Goal: Use online tool/utility: Utilize a website feature to perform a specific function

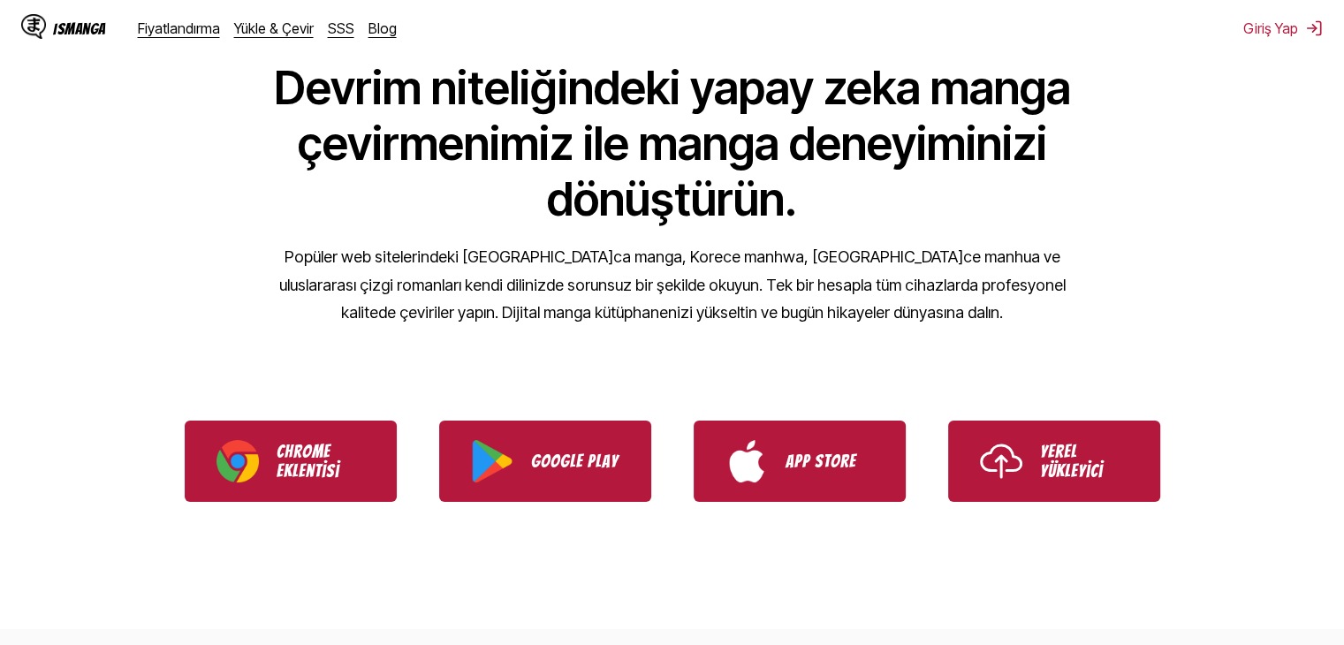
scroll to position [265, 0]
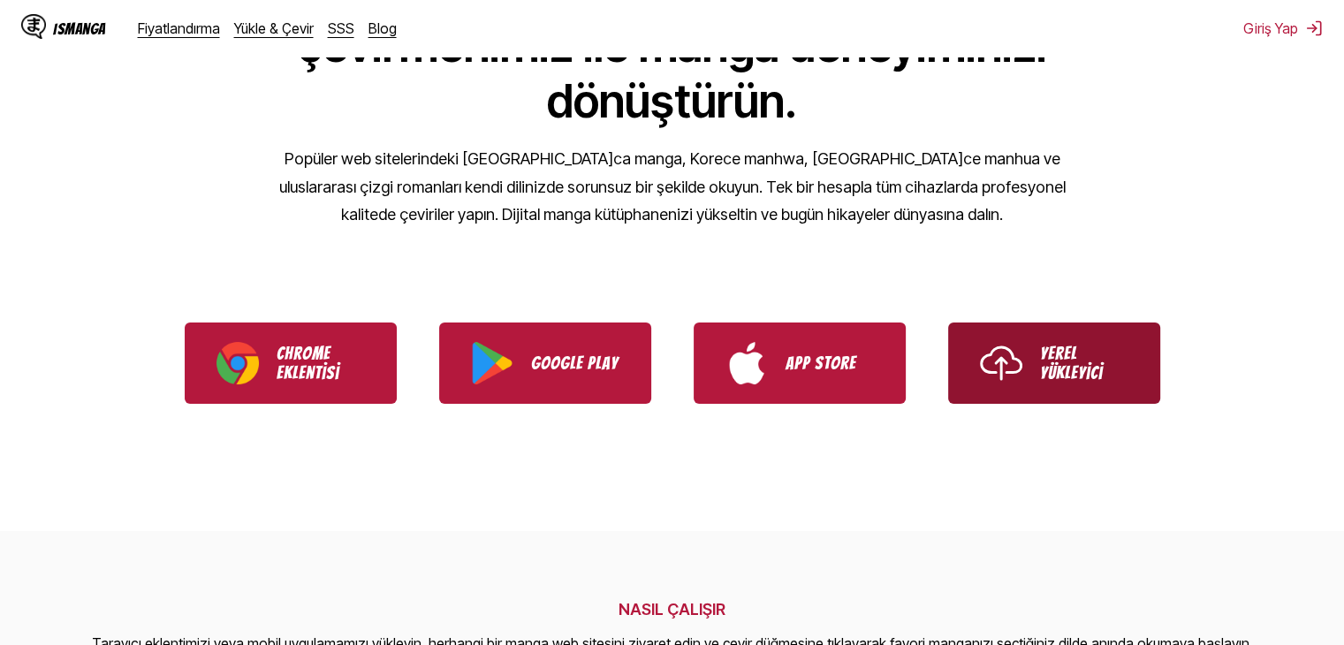
click at [1014, 383] on img "Use IsManga Local Uploader" at bounding box center [1001, 363] width 42 height 42
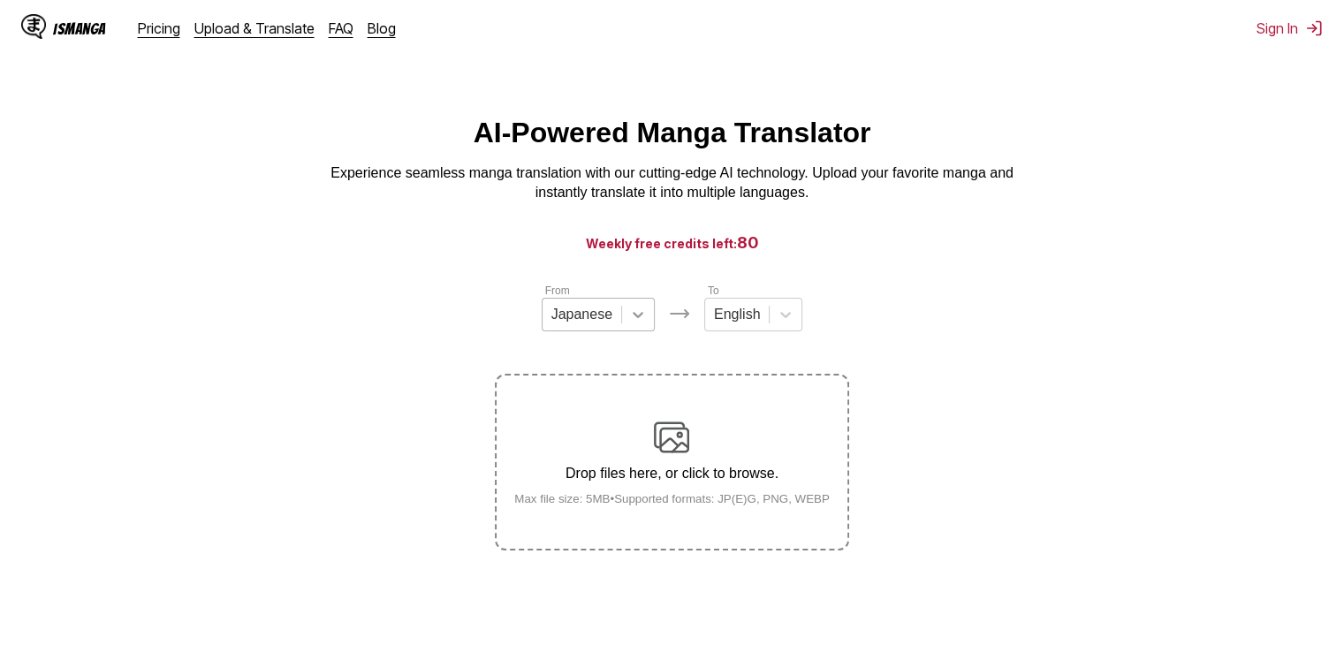
click at [634, 331] on div at bounding box center [638, 315] width 32 height 32
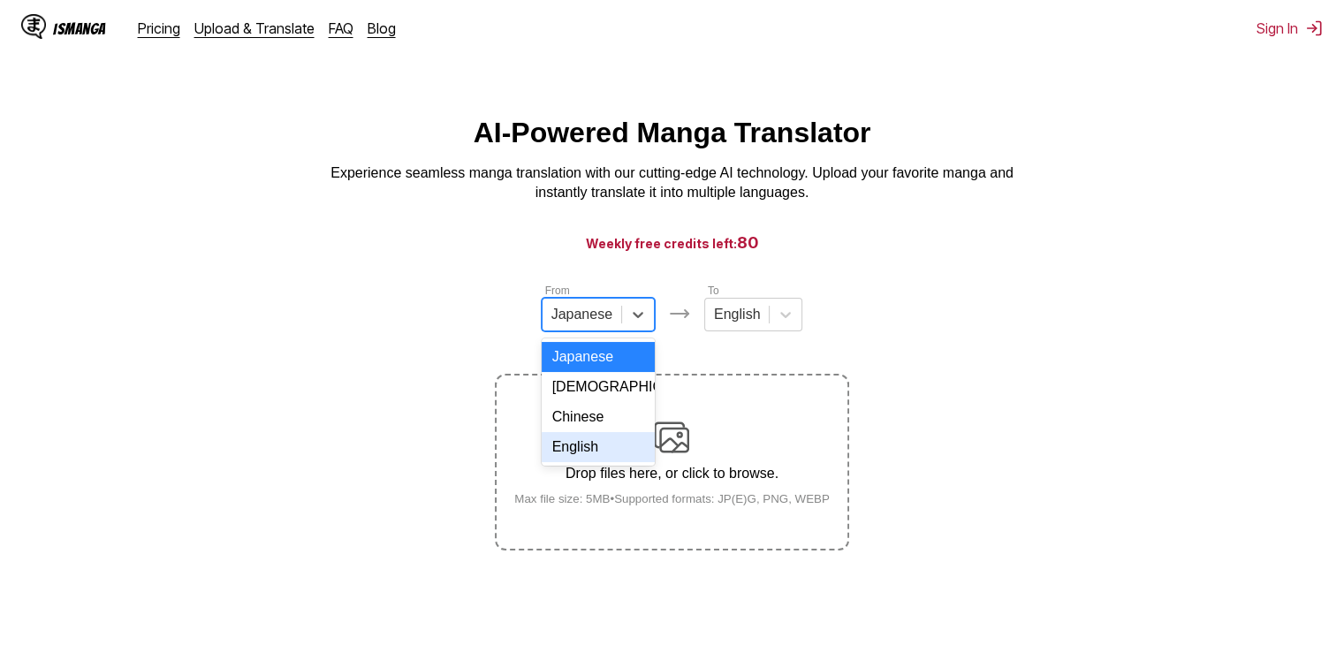
click at [589, 462] on div "English" at bounding box center [598, 447] width 113 height 30
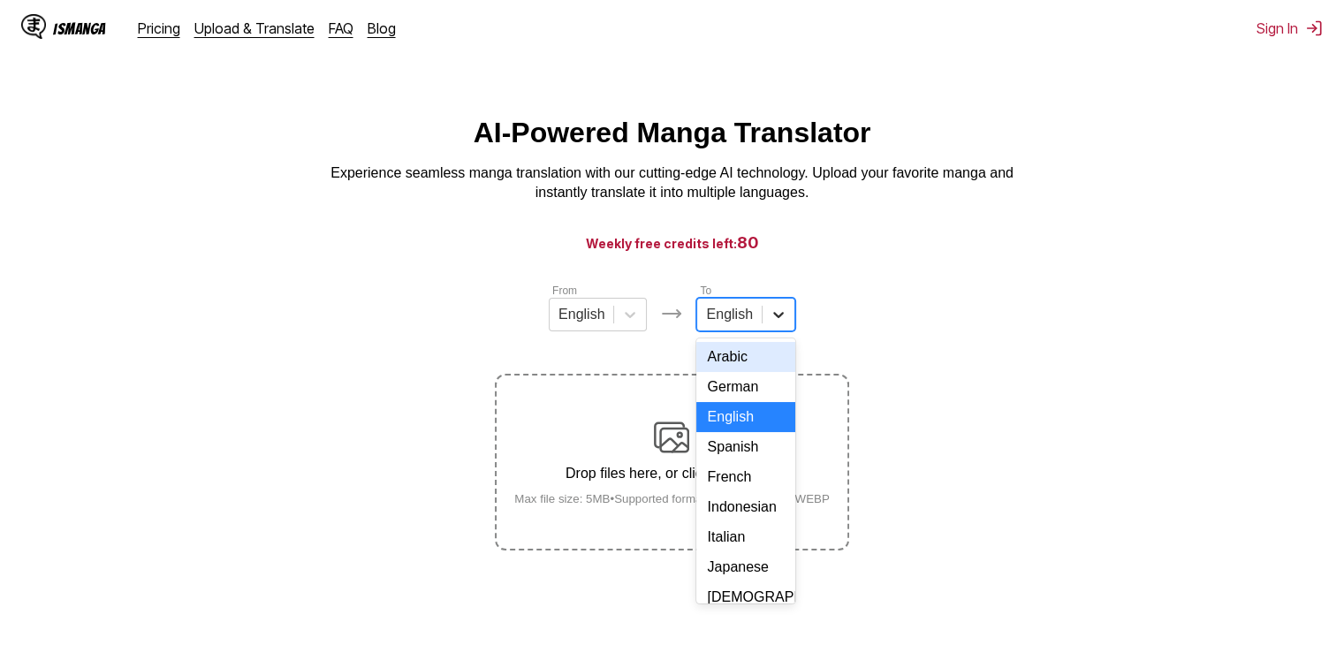
click at [776, 318] on icon at bounding box center [778, 315] width 11 height 6
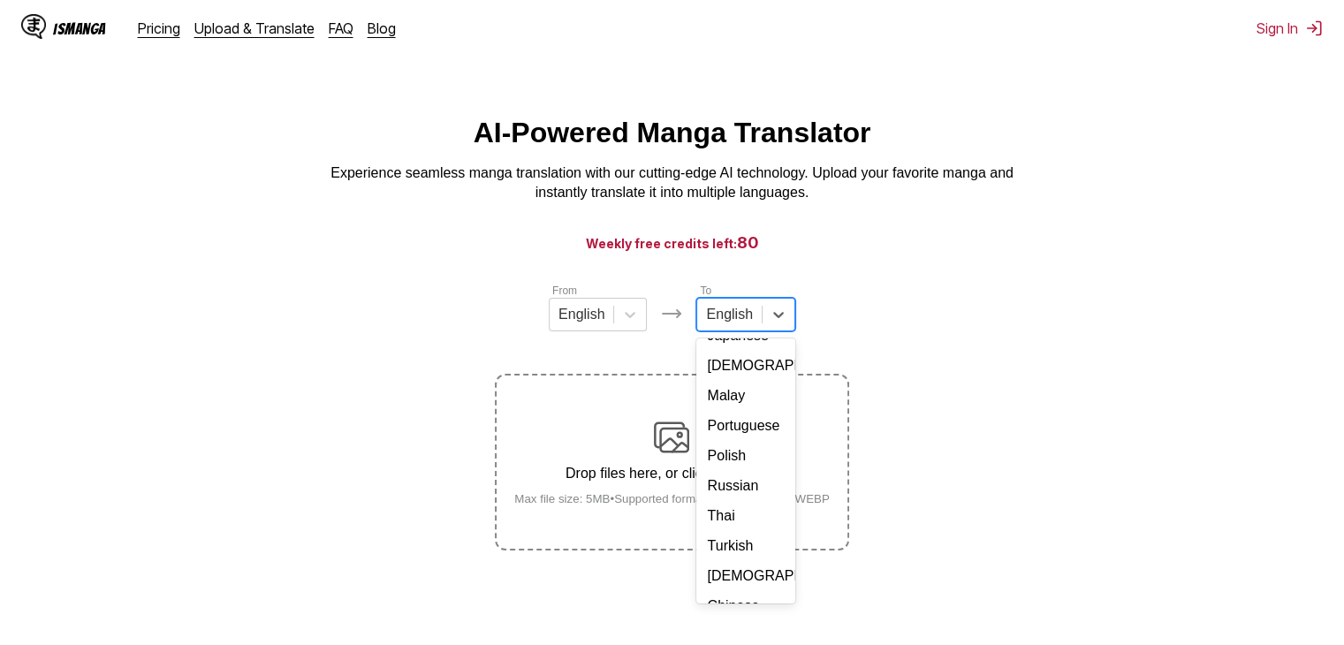
scroll to position [320, 0]
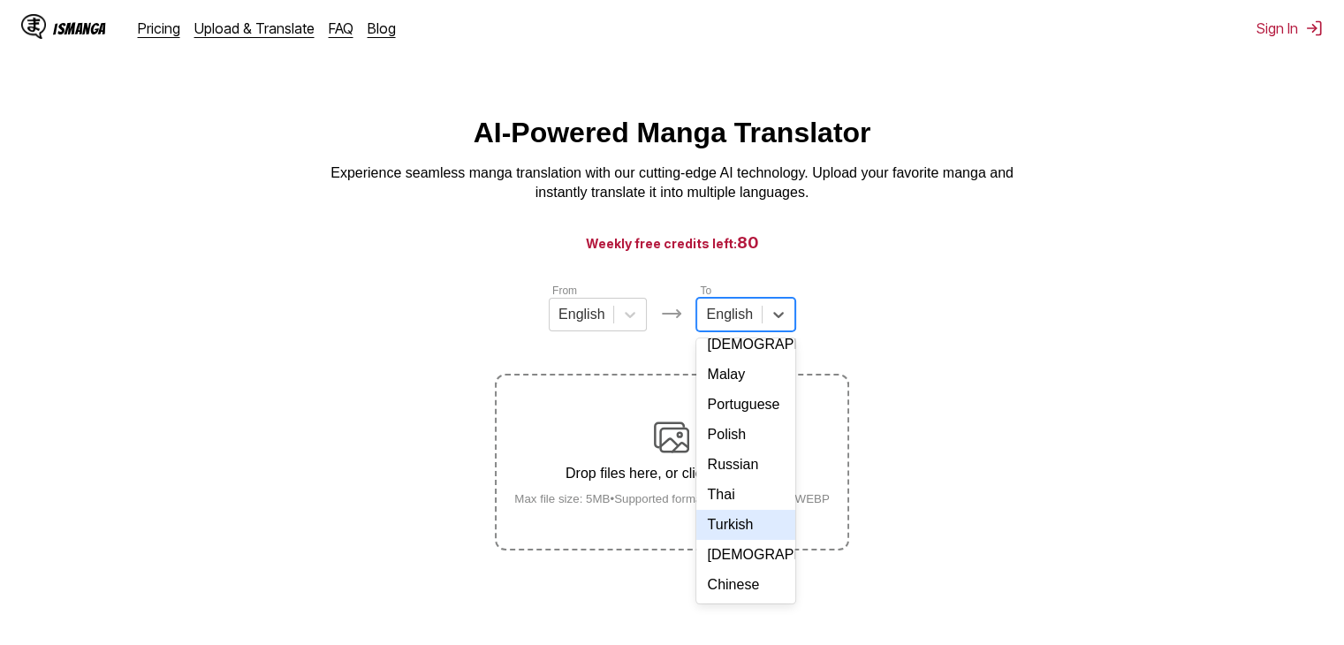
click at [728, 514] on div "Turkish" at bounding box center [745, 525] width 98 height 30
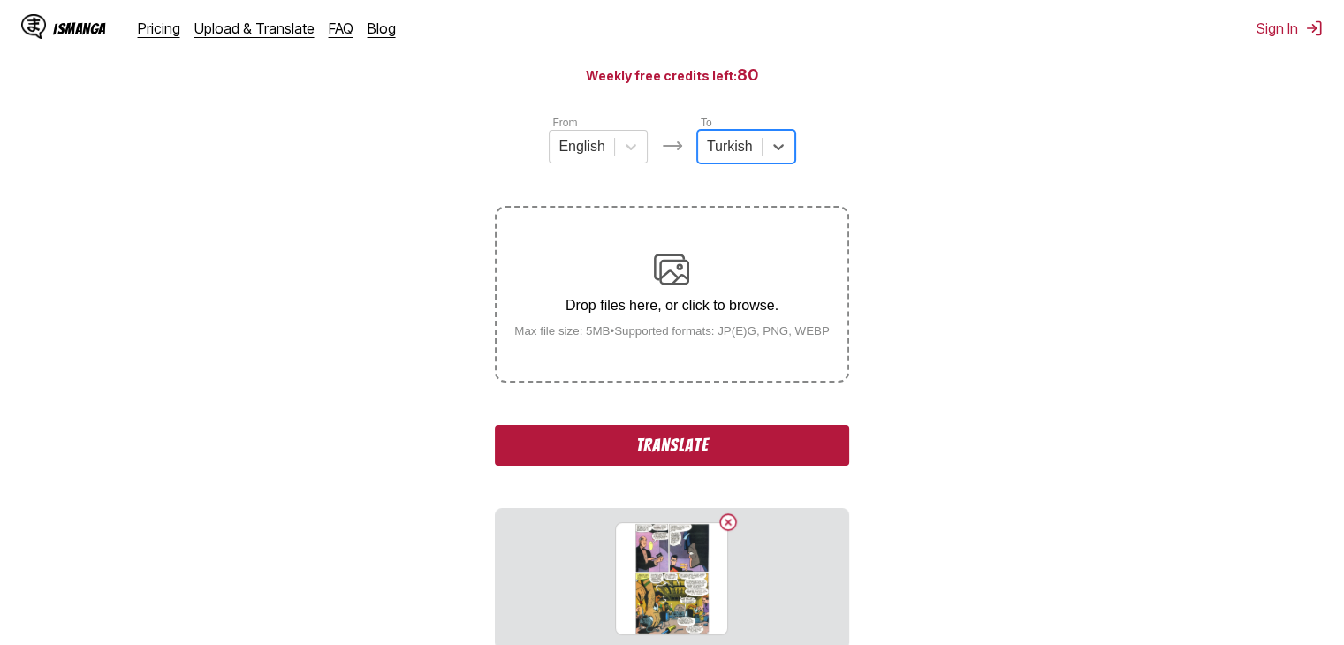
scroll to position [177, 0]
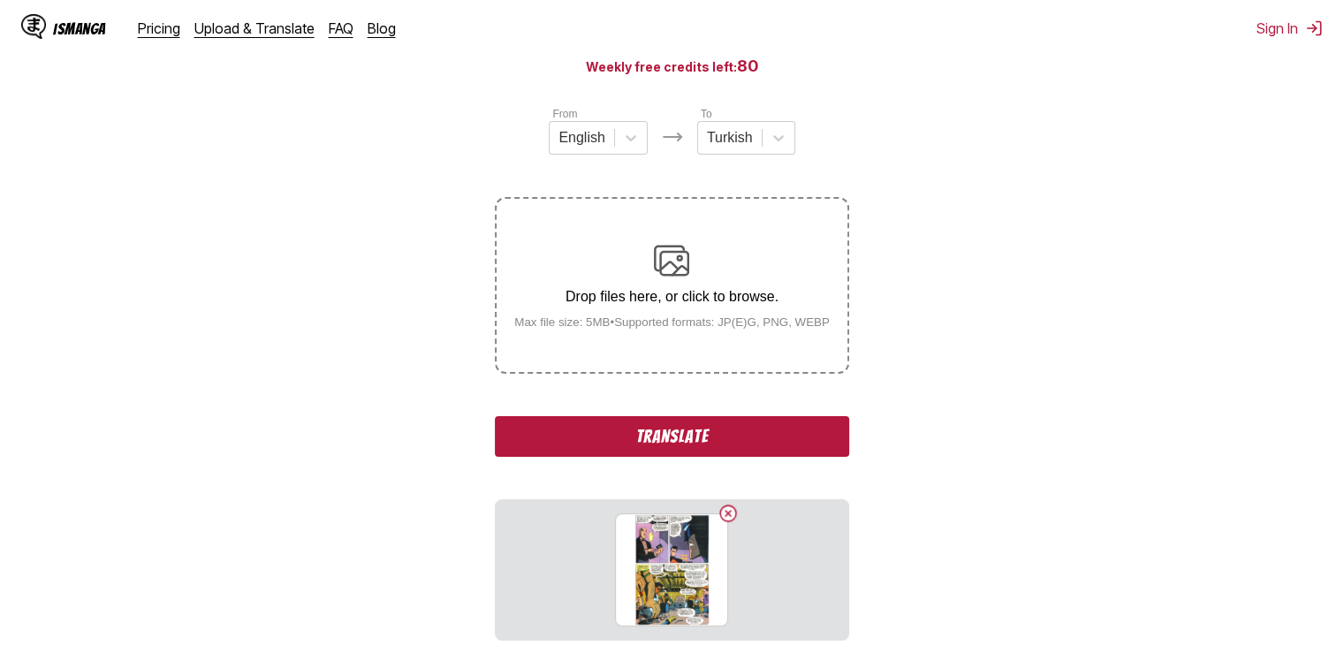
click at [700, 439] on button "Translate" at bounding box center [672, 436] width 354 height 41
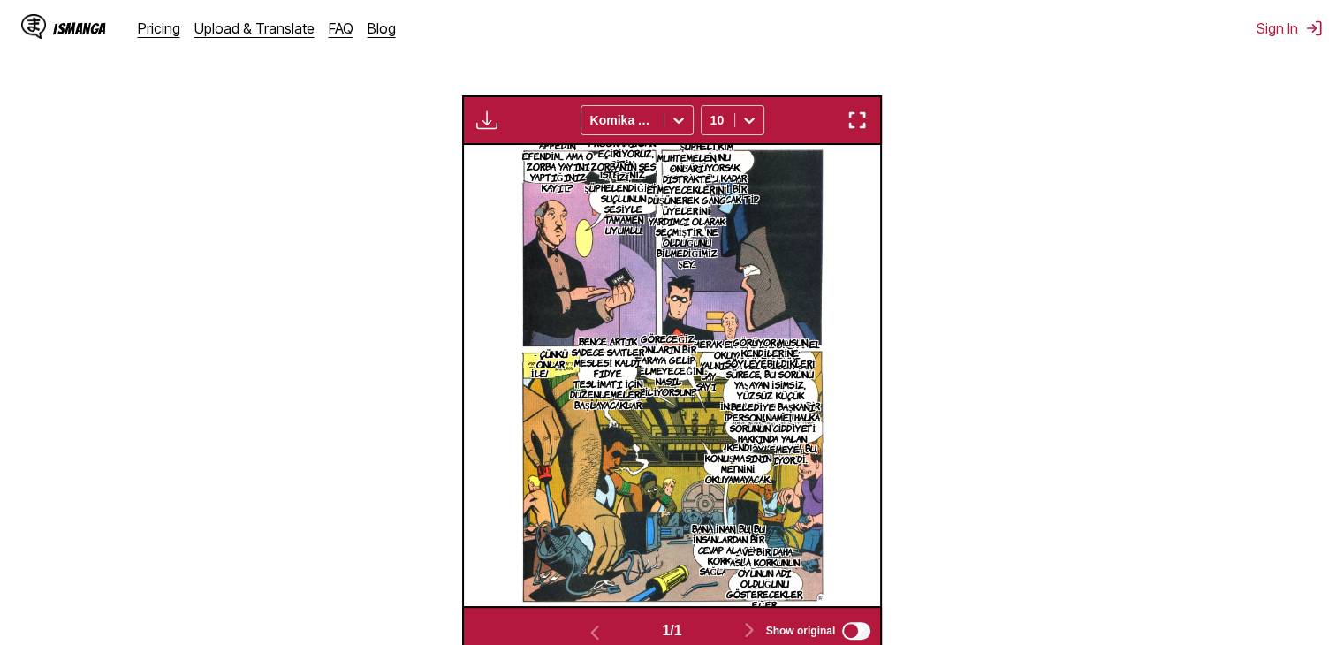
scroll to position [498, 0]
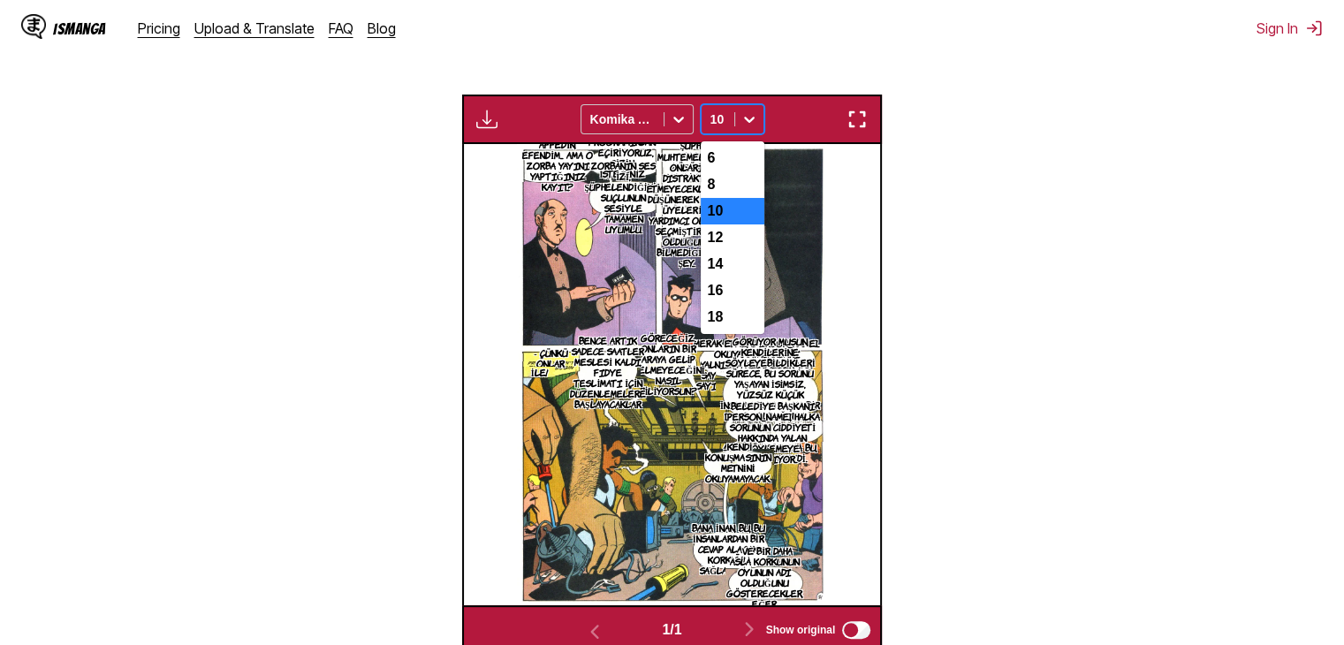
click at [751, 118] on icon at bounding box center [750, 119] width 18 height 18
click at [732, 192] on div "8" at bounding box center [733, 184] width 64 height 27
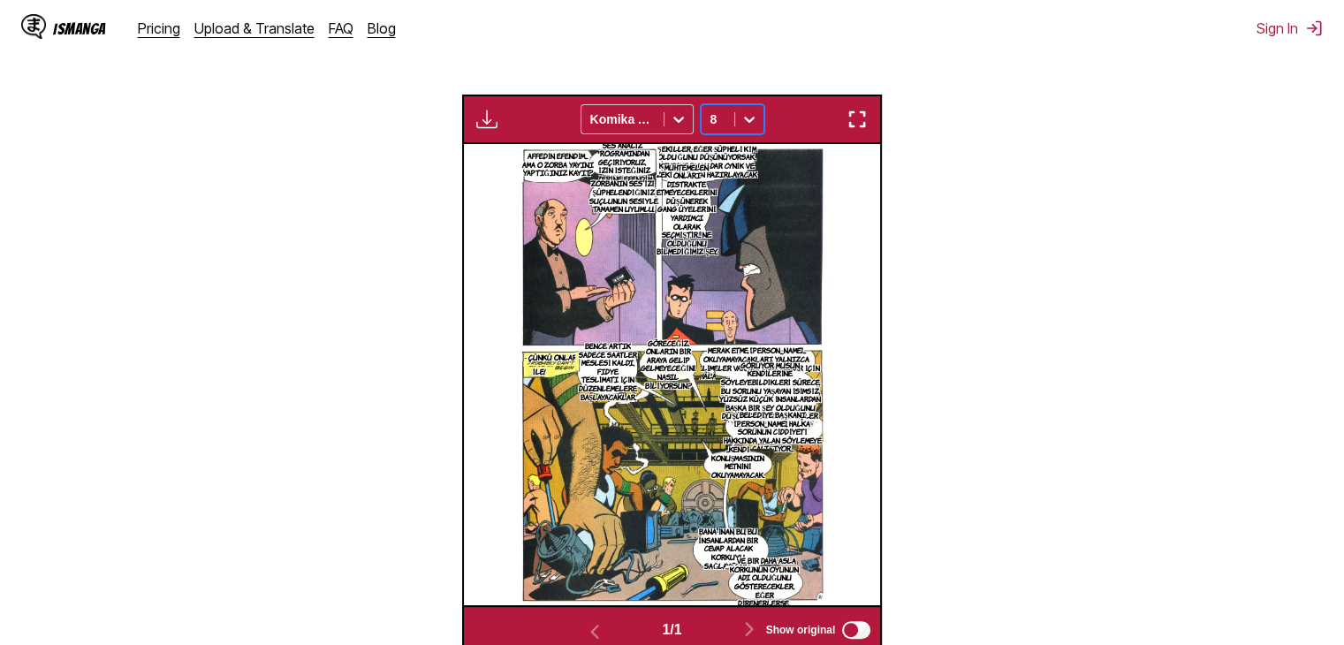
click at [751, 130] on div at bounding box center [749, 119] width 28 height 28
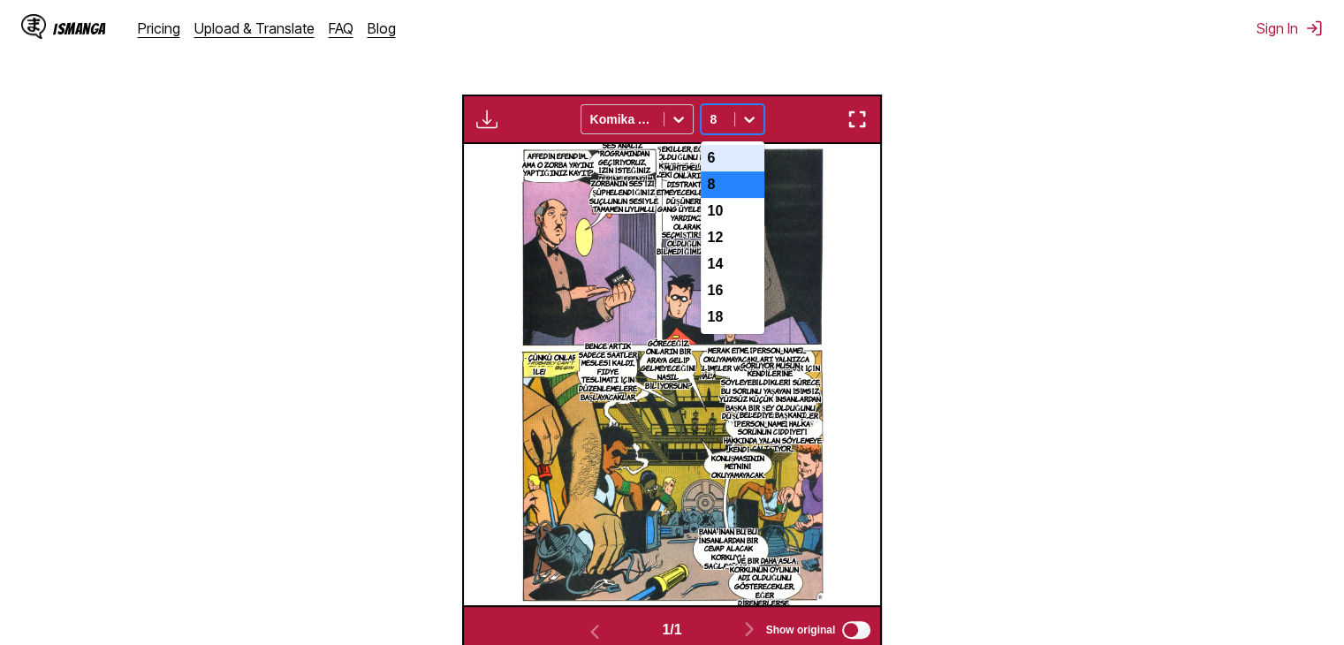
click at [741, 159] on div "6" at bounding box center [733, 158] width 64 height 27
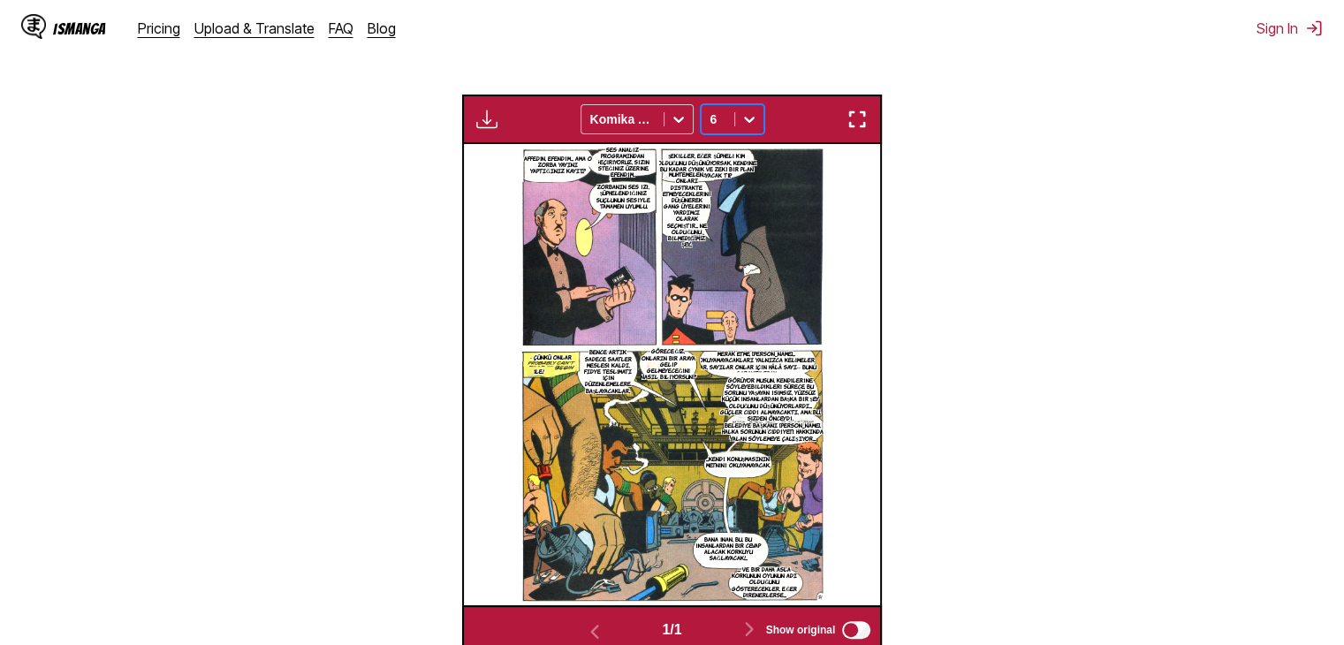
click at [742, 118] on icon at bounding box center [750, 119] width 18 height 18
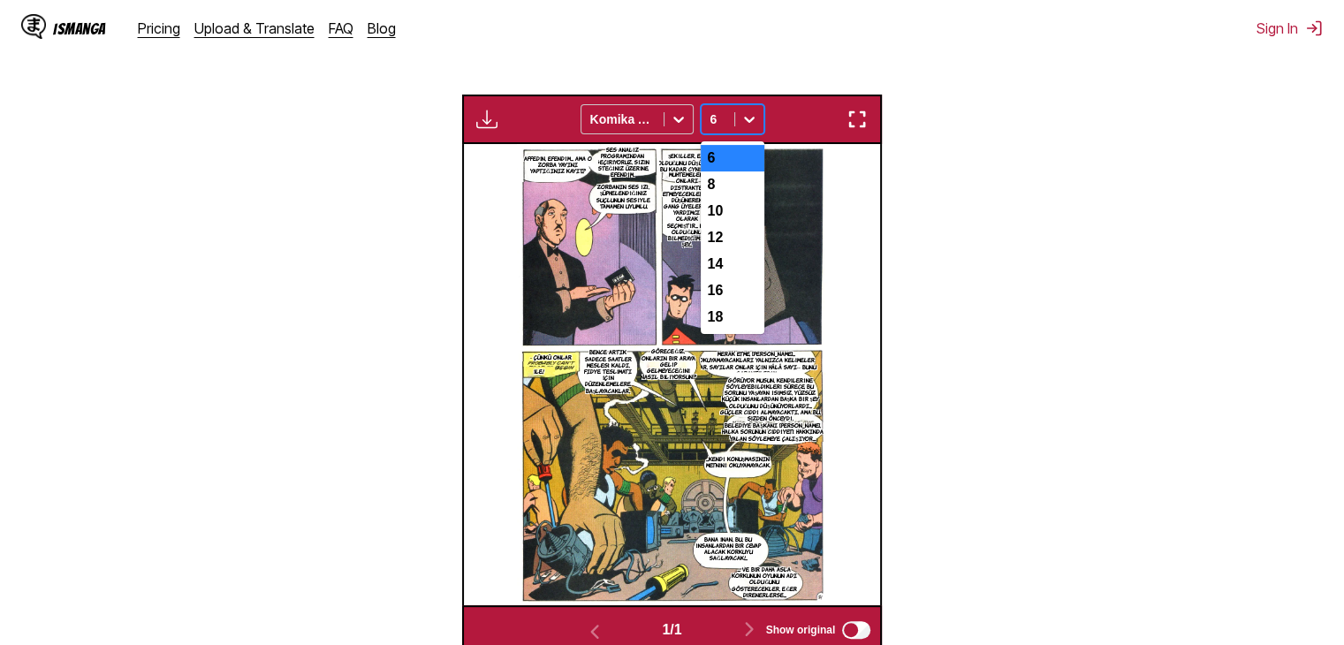
click at [741, 149] on div "6" at bounding box center [733, 158] width 64 height 27
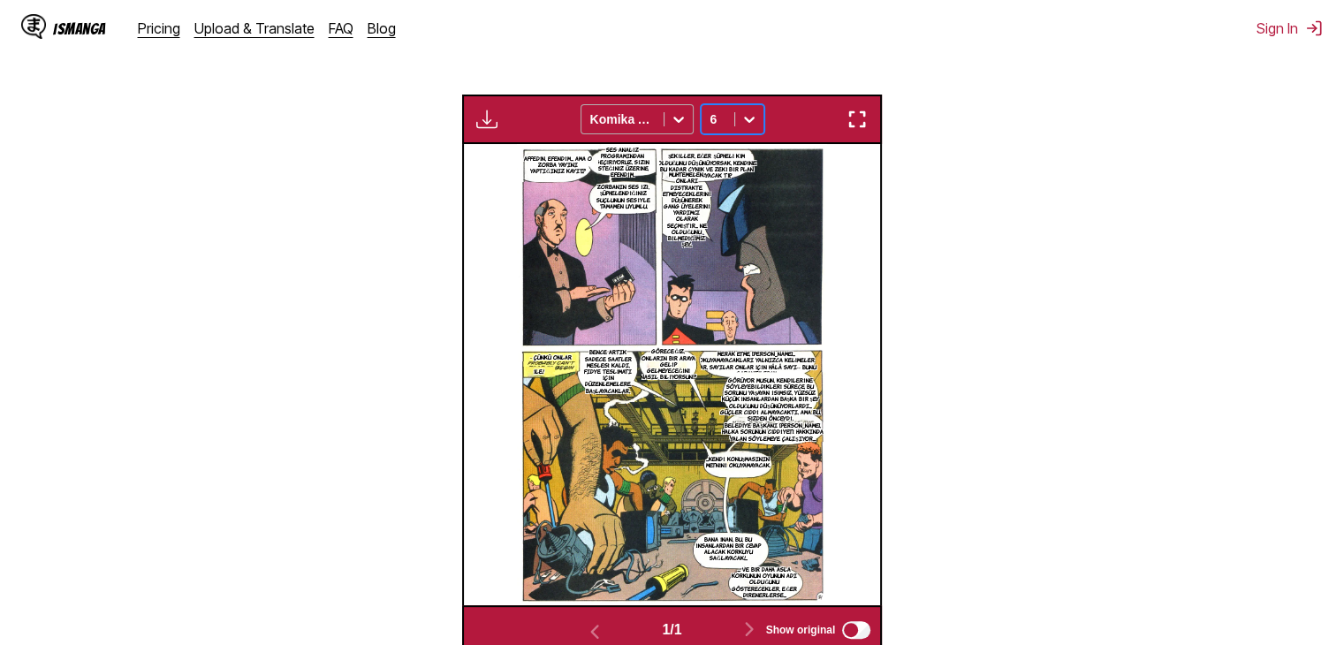
click at [665, 125] on div at bounding box center [679, 119] width 28 height 28
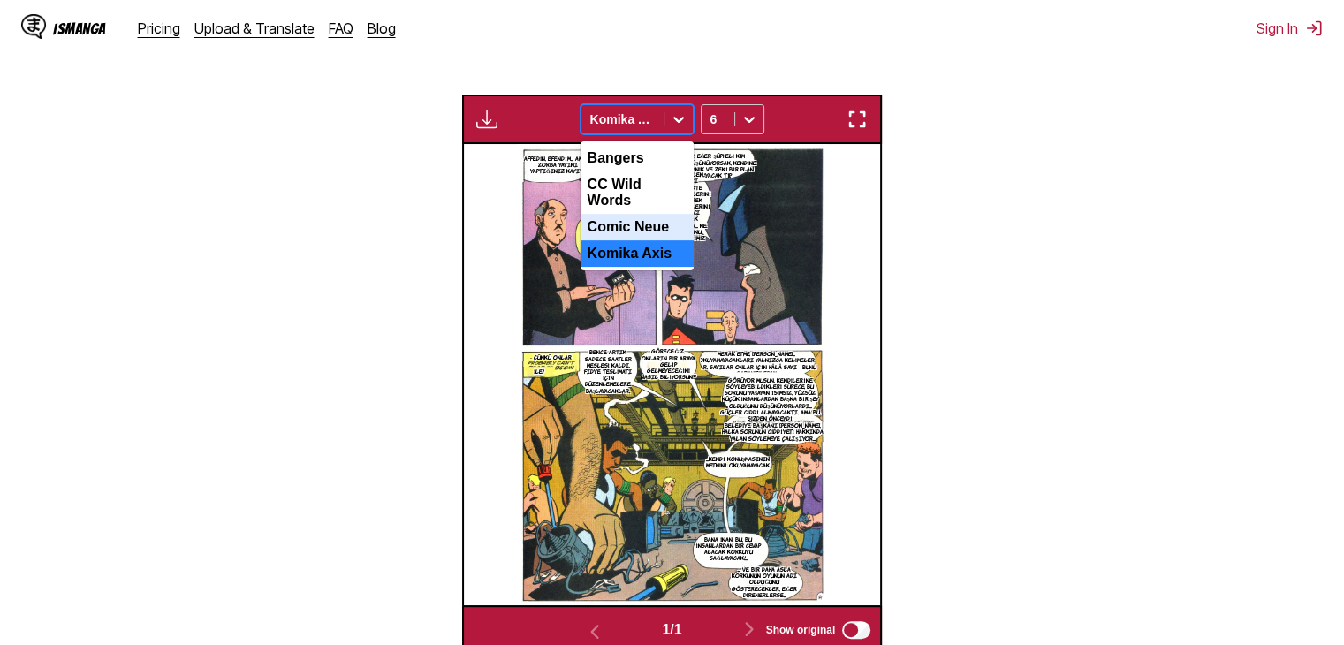
click at [646, 214] on div "Comic Neue" at bounding box center [637, 227] width 113 height 27
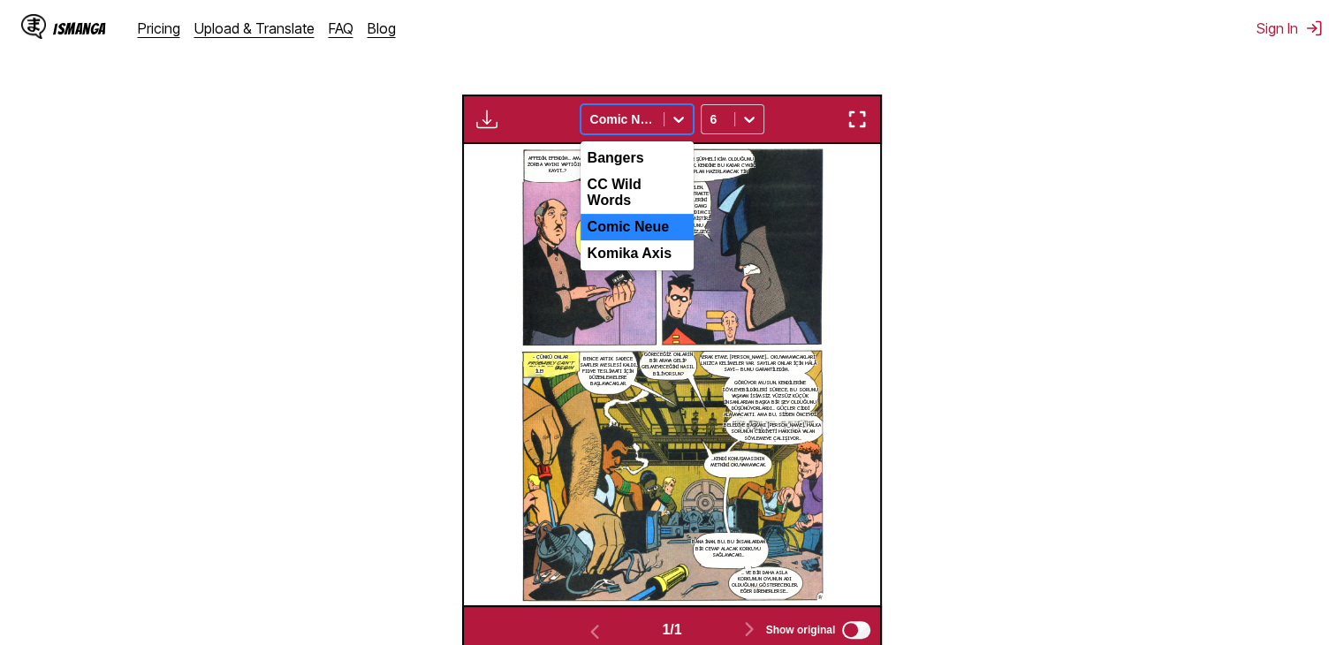
click at [683, 125] on icon at bounding box center [679, 119] width 18 height 18
click at [660, 156] on div "Bangers" at bounding box center [637, 158] width 113 height 27
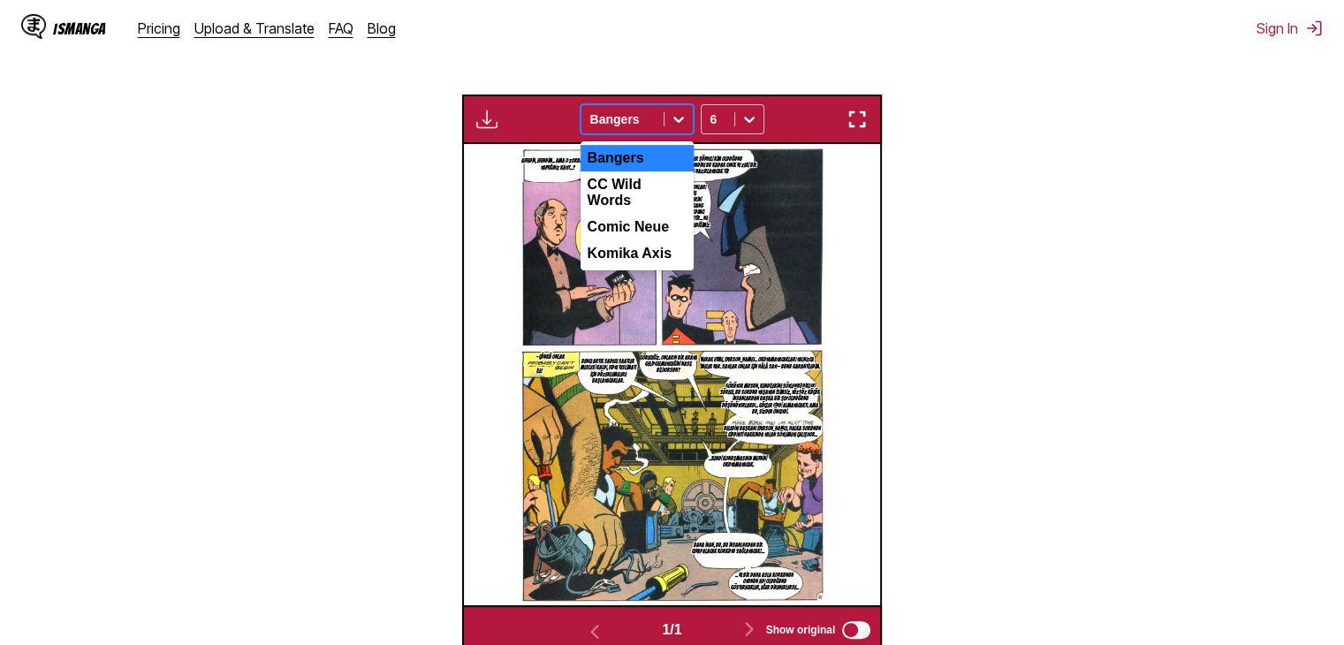
click at [667, 122] on div at bounding box center [679, 119] width 28 height 28
click at [650, 180] on div "CC Wild Words" at bounding box center [637, 192] width 113 height 42
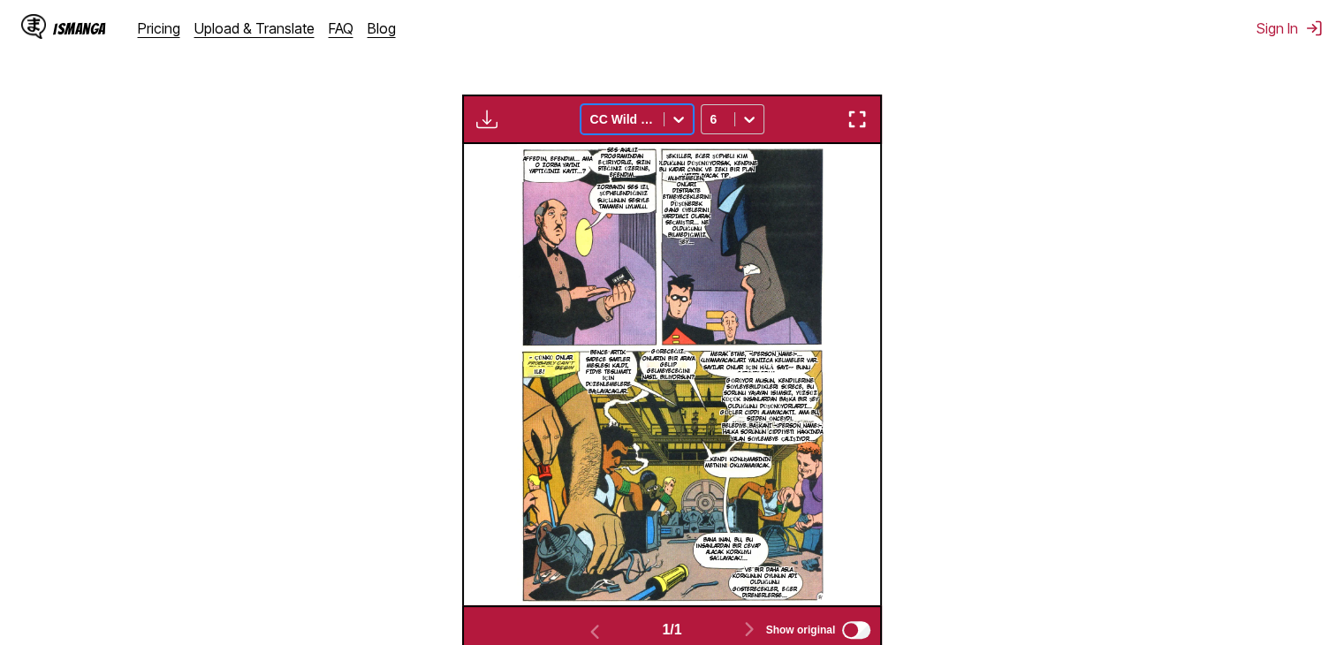
click at [682, 116] on icon at bounding box center [679, 119] width 18 height 18
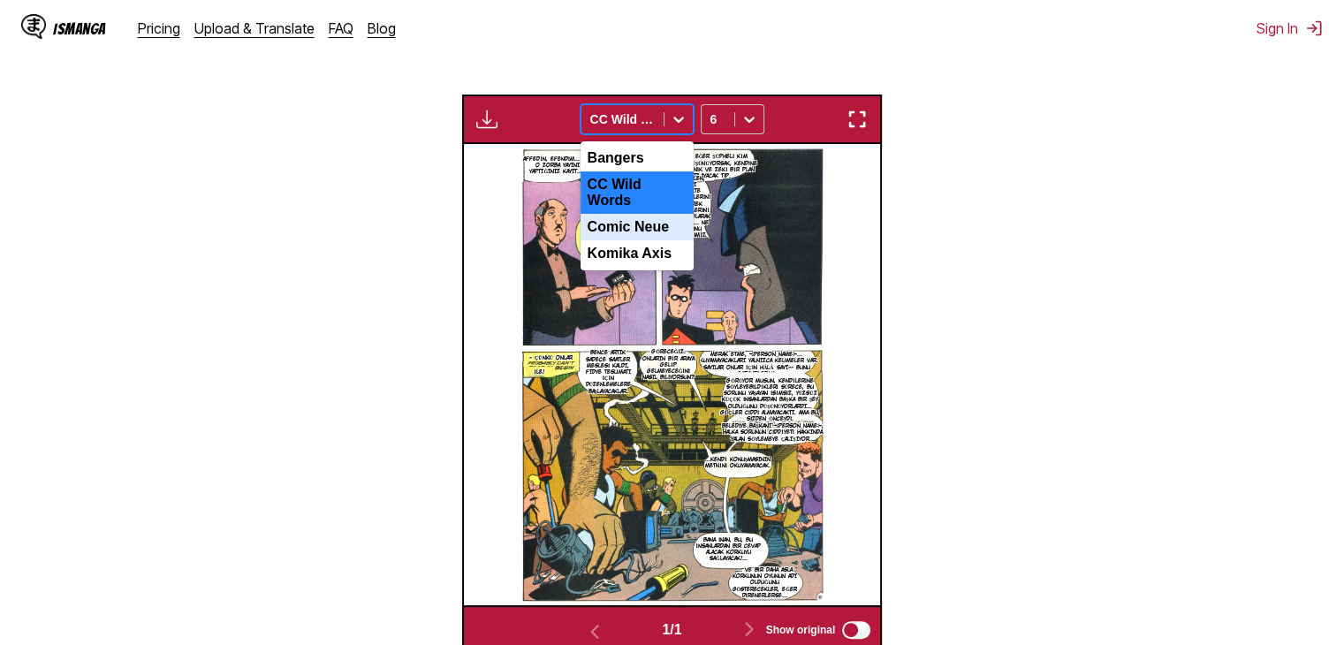
click at [646, 214] on div "Comic Neue" at bounding box center [637, 227] width 113 height 27
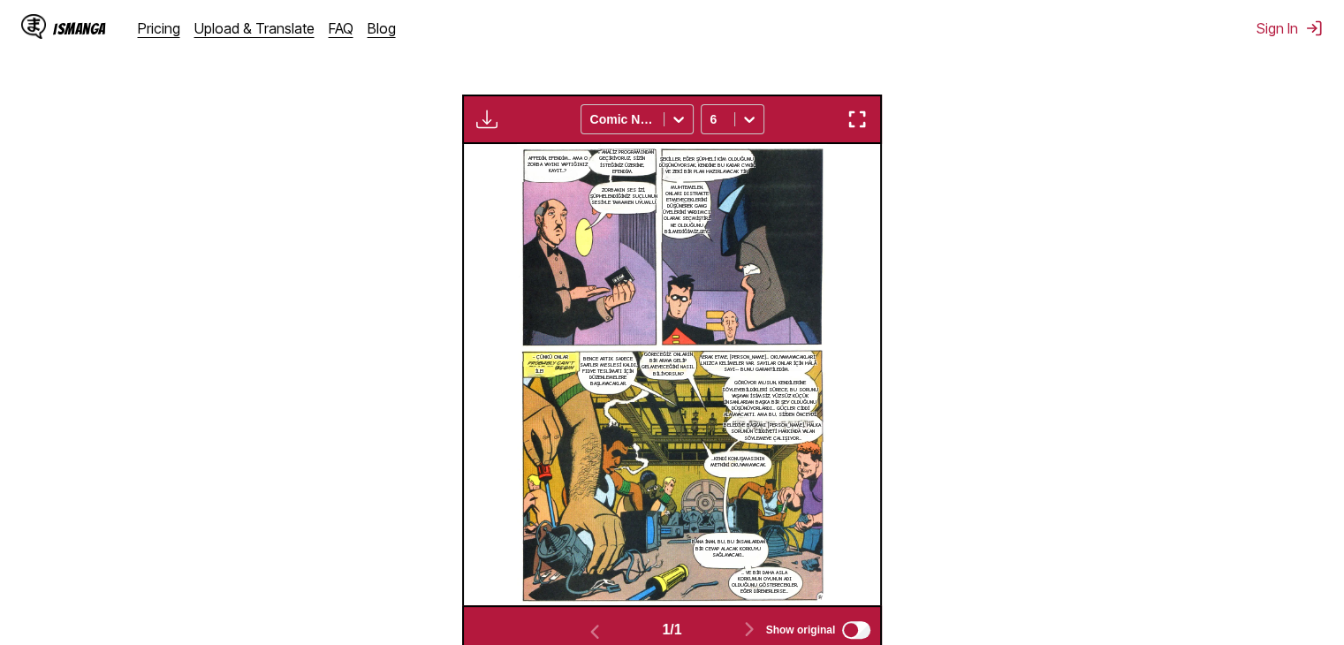
click at [488, 126] on img "button" at bounding box center [486, 119] width 21 height 21
click at [522, 111] on div "Available for premium users only Comic Neue 6" at bounding box center [672, 119] width 421 height 49
click at [484, 126] on img "button" at bounding box center [486, 119] width 21 height 21
click at [969, 398] on section "From English To Turkish Drop files here, or click to browse. Max file size: 5MB…" at bounding box center [672, 218] width 1316 height 871
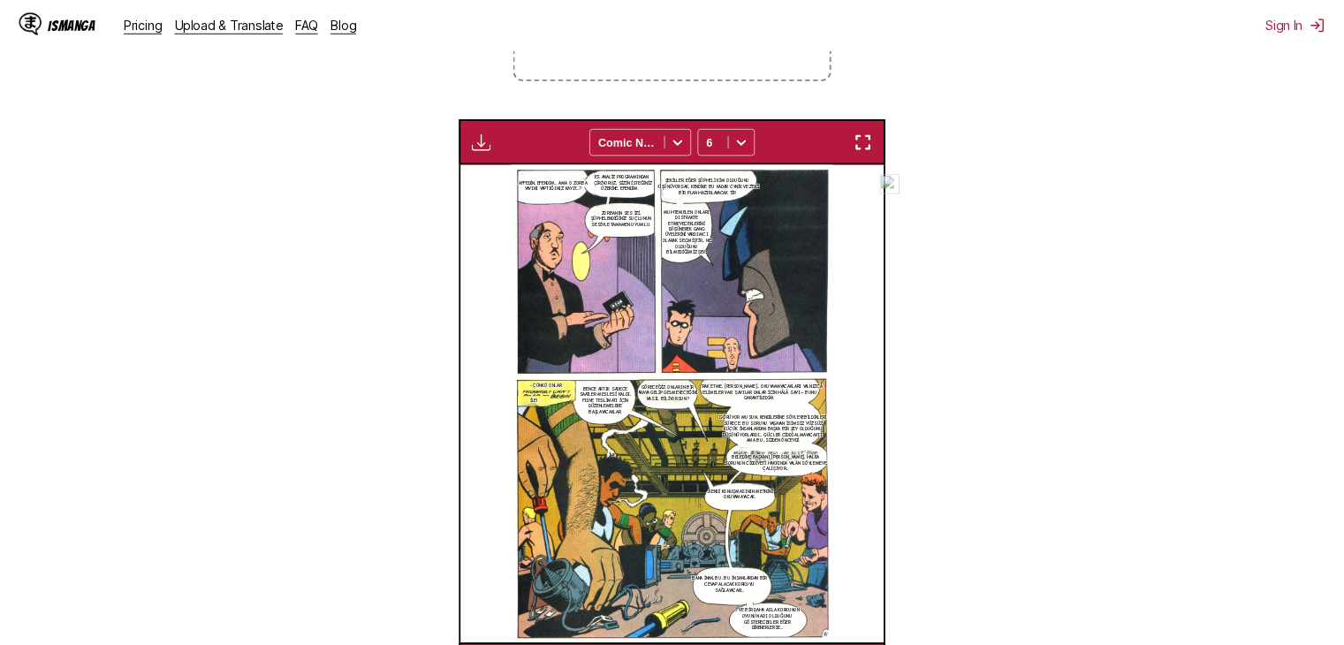
scroll to position [461, 0]
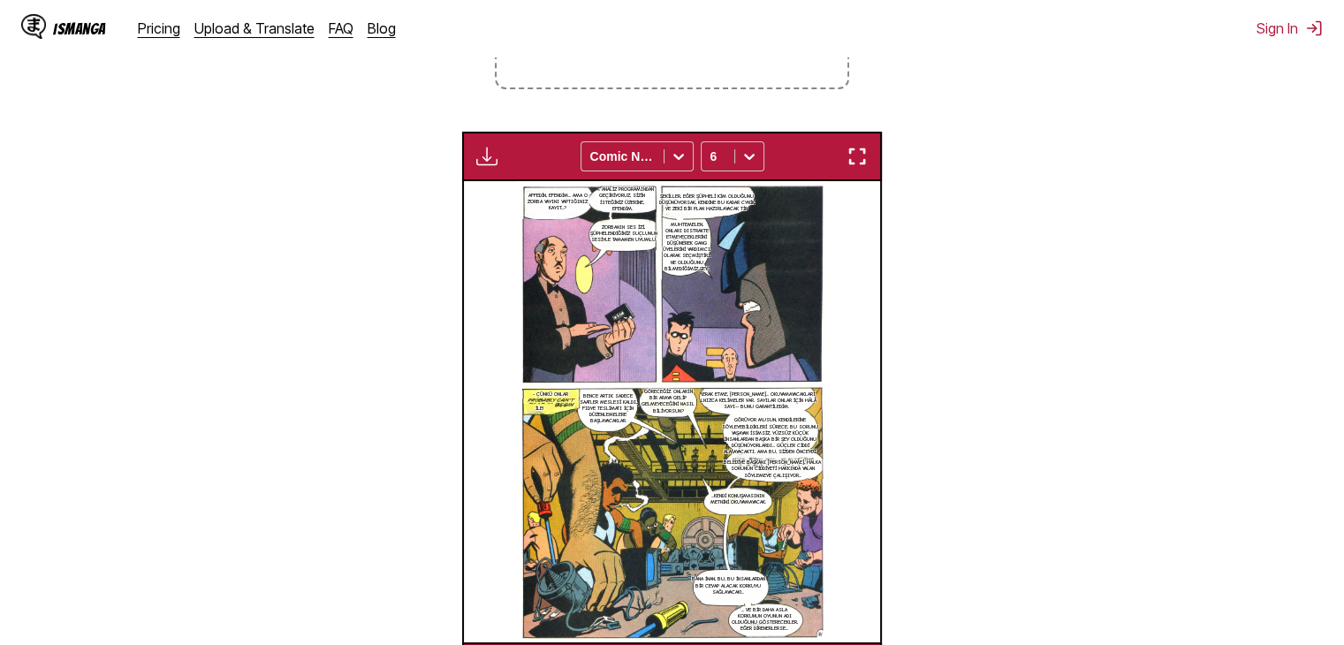
click at [28, 259] on section "From English To Turkish Drop files here, or click to browse. Max file size: 5MB…" at bounding box center [672, 256] width 1316 height 871
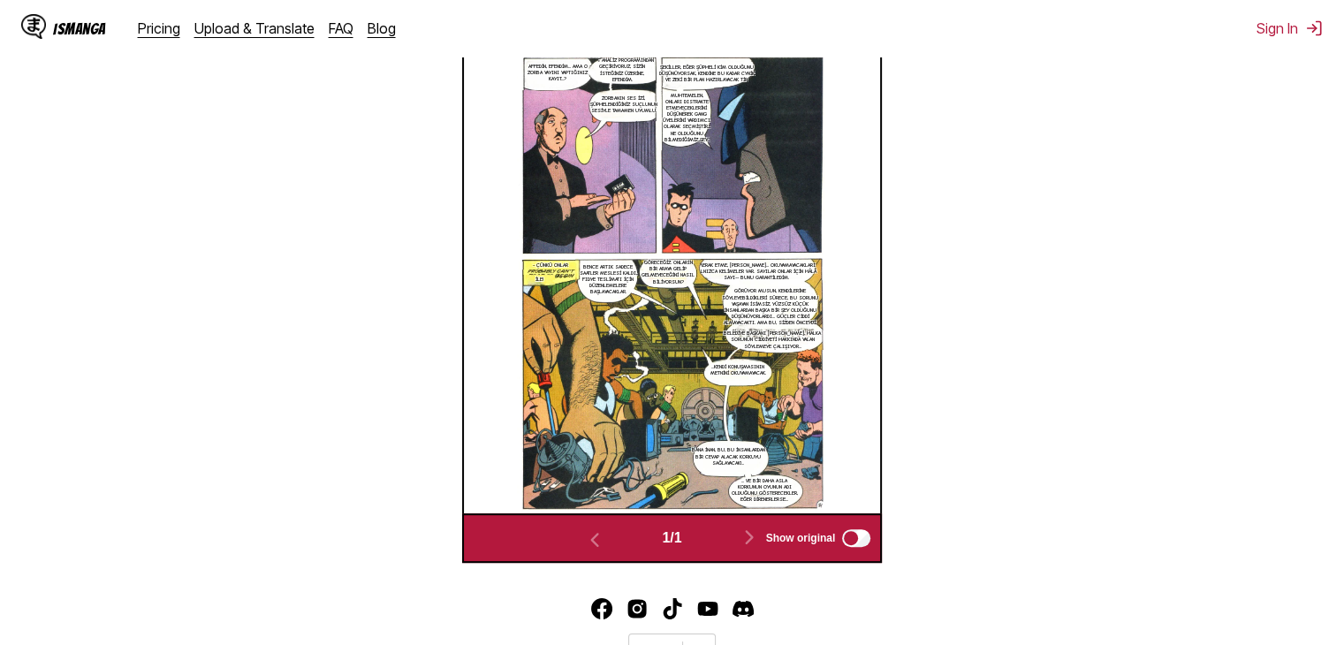
scroll to position [322, 0]
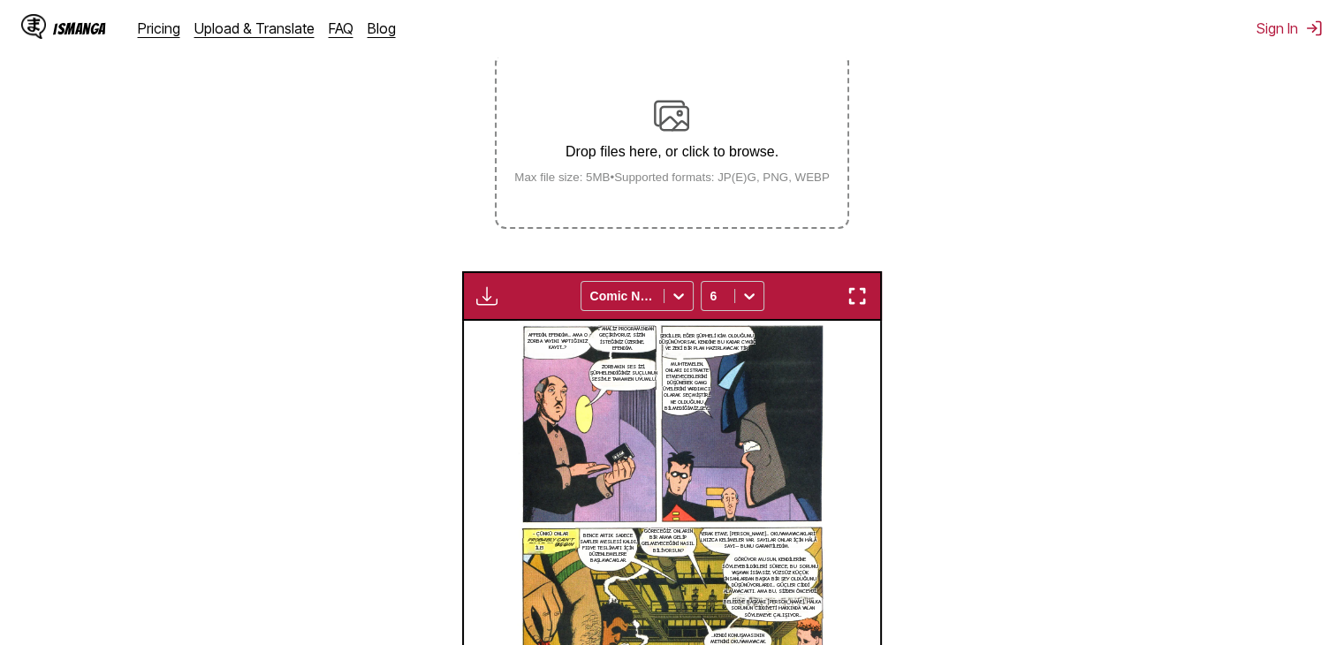
click at [859, 299] on img "button" at bounding box center [857, 295] width 21 height 21
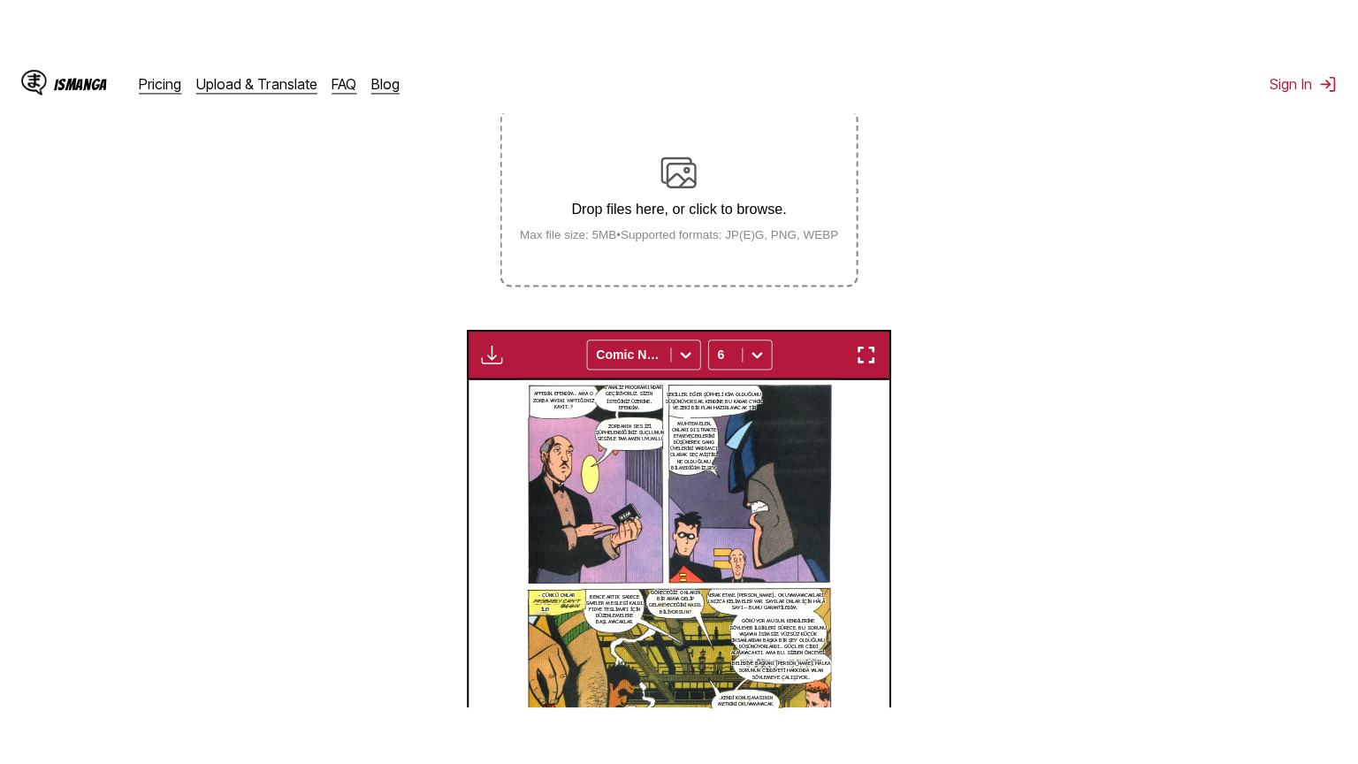
scroll to position [205, 0]
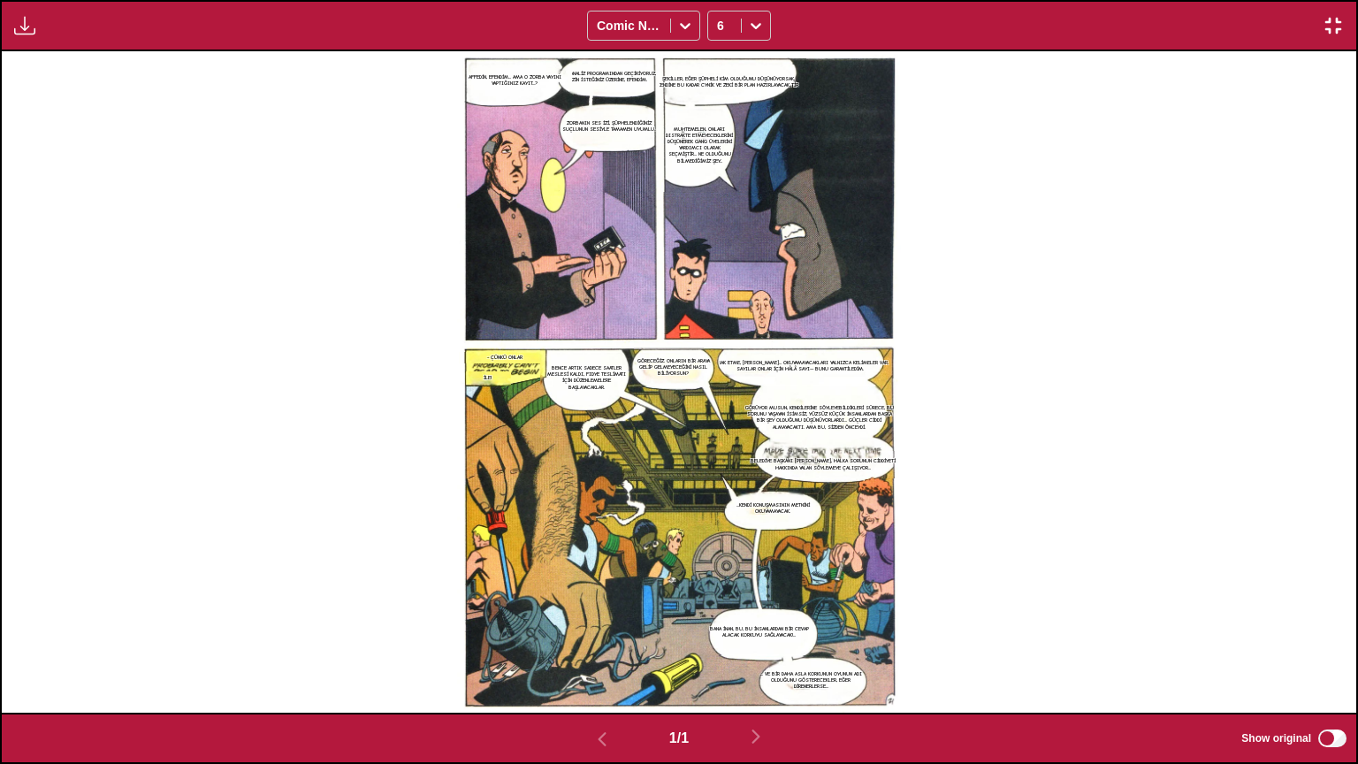
click at [970, 159] on div "ŞEKİLLER, EĞER ŞÜPHELİ KİM OLDUĞUNU DÜŞÜNÜYORSAK, KENDİNE BU KADAR CYNİK VE ZEK…" at bounding box center [679, 381] width 1354 height 661
click at [1343, 0] on div "Available for premium users only Comic Neue 6" at bounding box center [679, 25] width 1358 height 51
click at [1319, 32] on button "button" at bounding box center [1333, 25] width 32 height 23
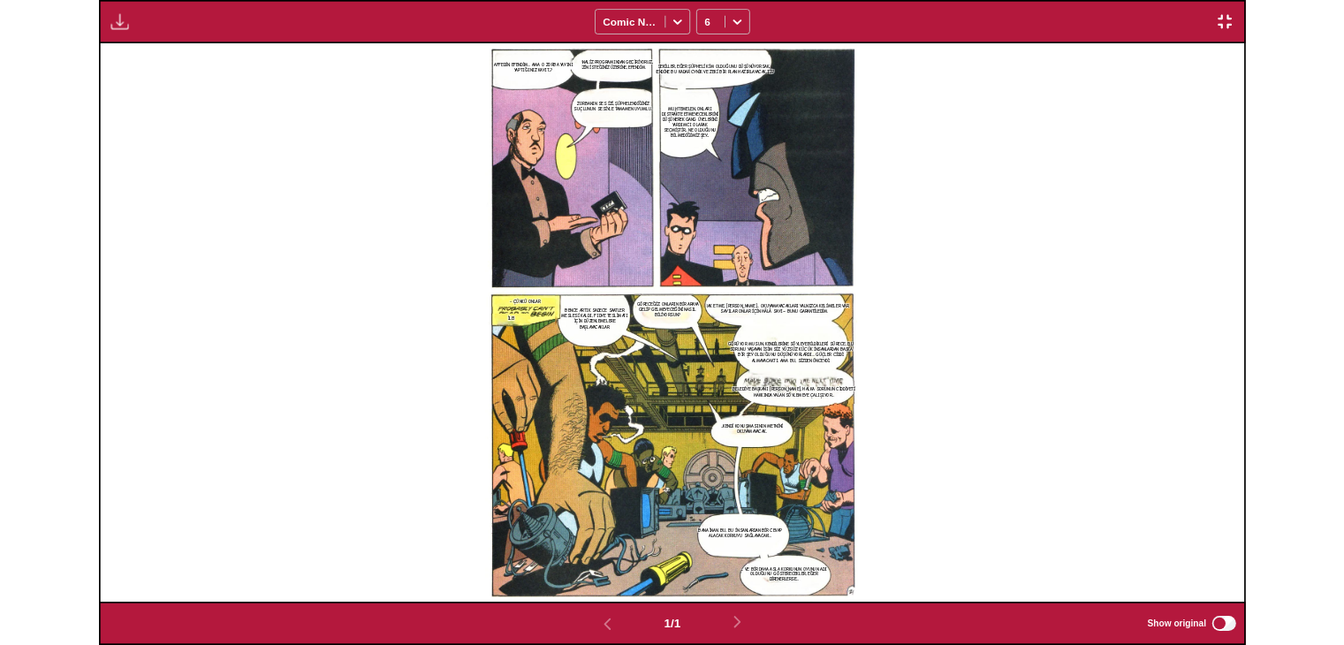
scroll to position [461, 0]
